Goal: Transaction & Acquisition: Subscribe to service/newsletter

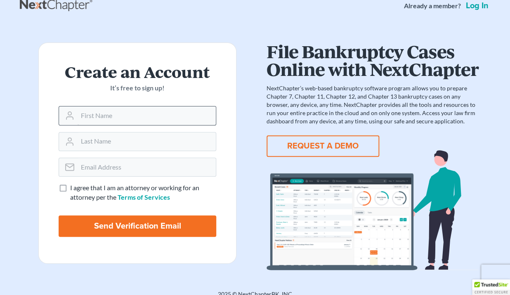
scroll to position [21, 0]
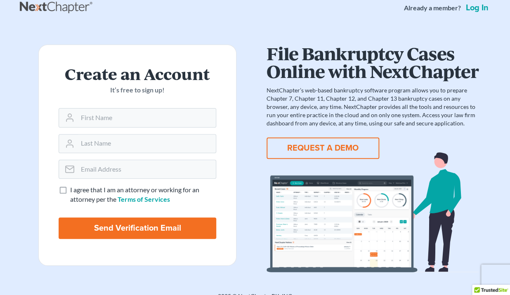
drag, startPoint x: 264, startPoint y: 136, endPoint x: 257, endPoint y: 116, distance: 21.3
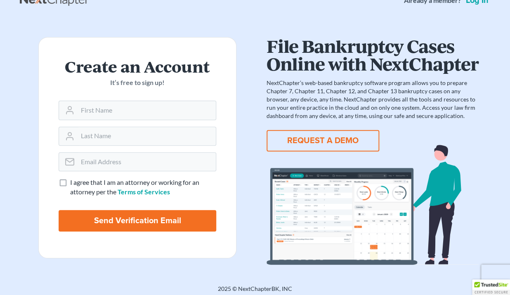
scroll to position [21, 0]
